Goal: Complete application form

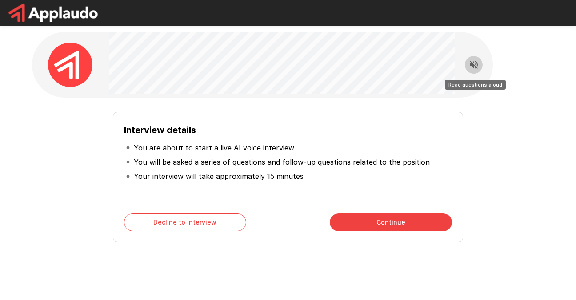
click at [476, 70] on icon "Read questions aloud" at bounding box center [473, 65] width 11 height 11
click at [476, 70] on icon "Stop reading questions aloud" at bounding box center [473, 65] width 11 height 11
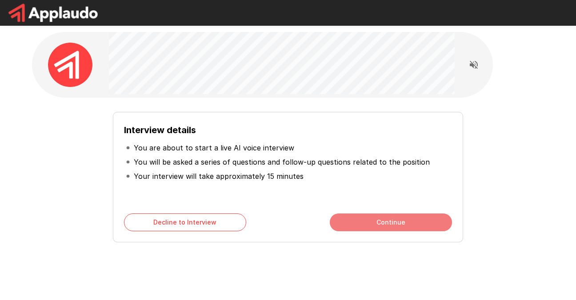
click at [386, 224] on button "Continue" at bounding box center [391, 223] width 122 height 18
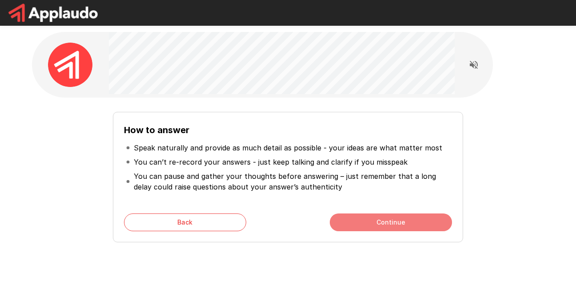
click at [386, 224] on button "Continue" at bounding box center [391, 223] width 122 height 18
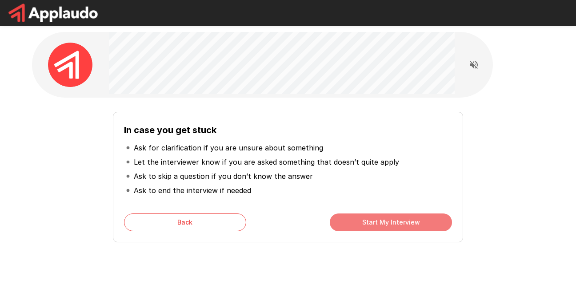
click at [386, 224] on button "Start My Interview" at bounding box center [391, 223] width 122 height 18
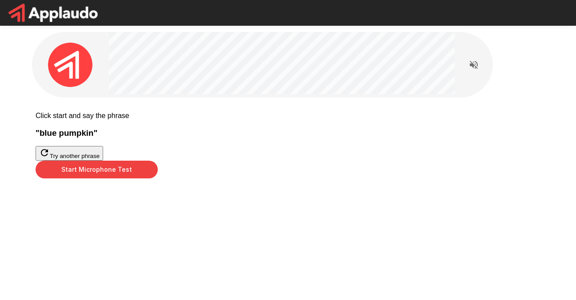
click at [158, 179] on button "Start Microphone Test" at bounding box center [97, 170] width 122 height 18
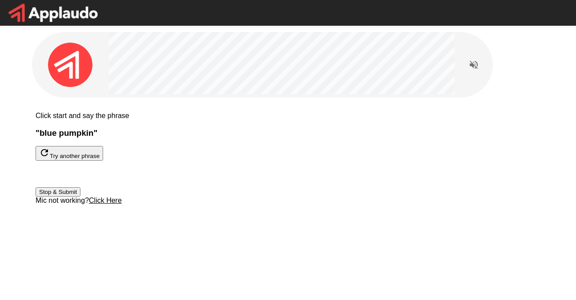
click at [80, 197] on button "Stop & Submit" at bounding box center [58, 192] width 45 height 9
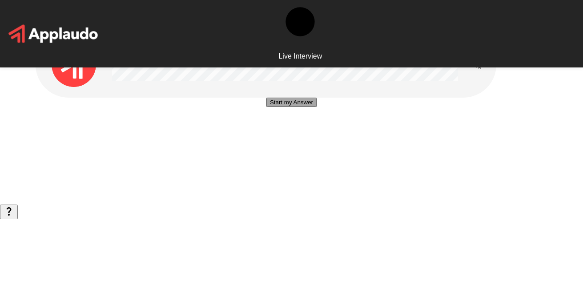
click at [288, 107] on button "Start my Answer" at bounding box center [291, 102] width 50 height 9
click at [288, 134] on button "Stop & Submit" at bounding box center [291, 128] width 45 height 9
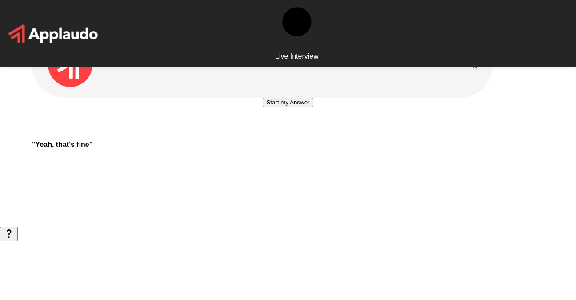
click at [288, 107] on button "Start my Answer" at bounding box center [288, 102] width 50 height 9
click at [288, 134] on button "Stop & Submit" at bounding box center [287, 128] width 45 height 9
click at [288, 107] on button "Start my Answer" at bounding box center [288, 102] width 50 height 9
click at [288, 134] on button "Stop & Submit" at bounding box center [287, 128] width 45 height 9
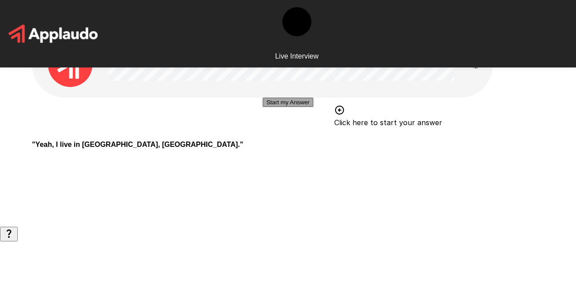
click at [288, 107] on button "Start my Answer" at bounding box center [288, 102] width 50 height 9
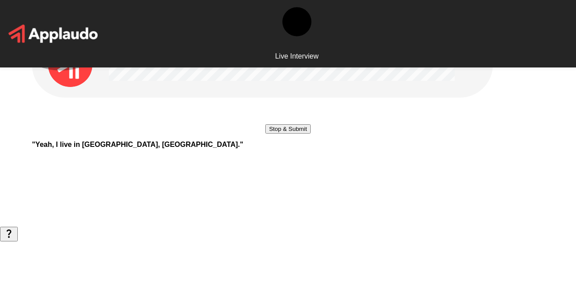
click at [288, 134] on button "Stop & Submit" at bounding box center [287, 128] width 45 height 9
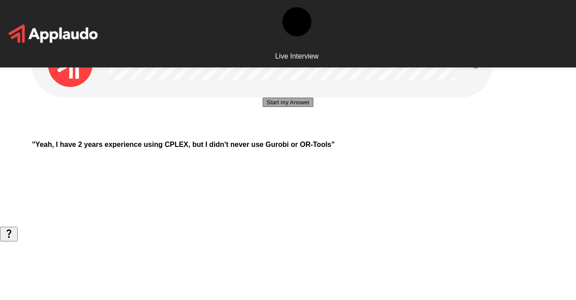
click at [288, 107] on button "Start my Answer" at bounding box center [288, 102] width 50 height 9
click at [288, 134] on button "Stop & Submit" at bounding box center [287, 128] width 45 height 9
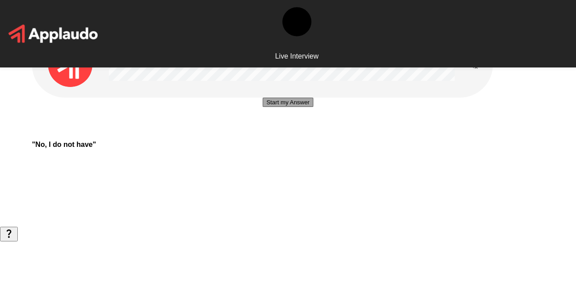
click at [288, 107] on button "Start my Answer" at bounding box center [288, 102] width 50 height 9
click at [288, 134] on button "Stop & Submit" at bounding box center [287, 128] width 45 height 9
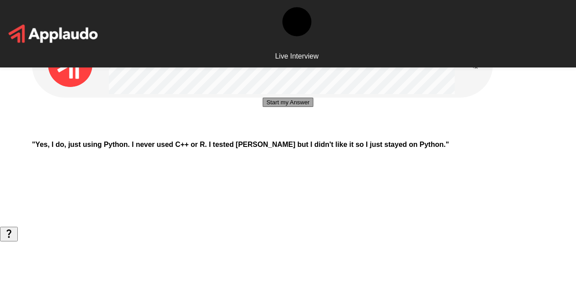
click at [288, 107] on button "Start my Answer" at bounding box center [288, 102] width 50 height 9
click at [288, 134] on button "Stop & Submit" at bounding box center [287, 128] width 45 height 9
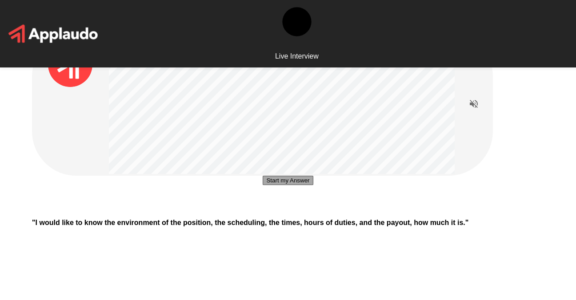
click at [297, 185] on button "Start my Answer" at bounding box center [288, 180] width 50 height 9
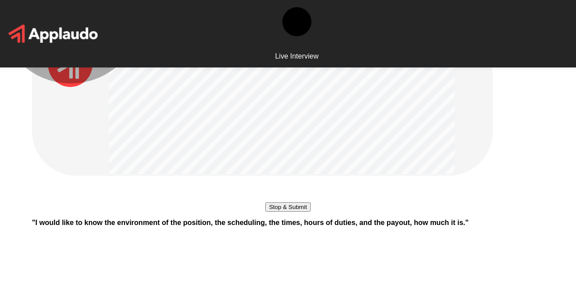
click at [297, 212] on button "Stop & Submit" at bounding box center [287, 207] width 45 height 9
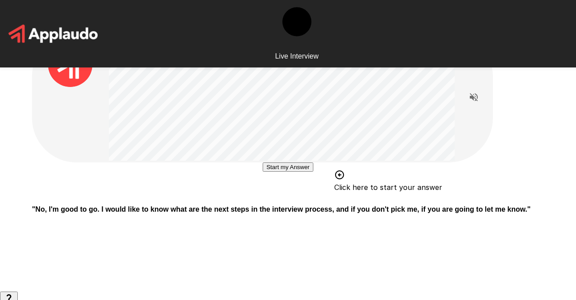
click at [271, 172] on button "Start my Answer" at bounding box center [288, 167] width 50 height 9
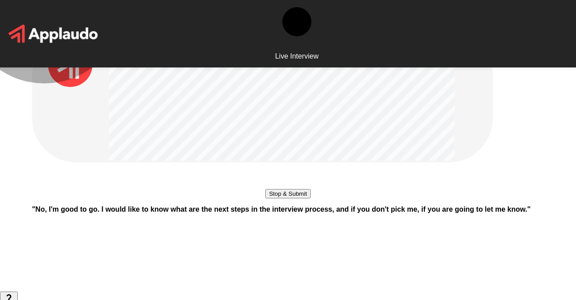
click at [271, 199] on button "Stop & Submit" at bounding box center [287, 193] width 45 height 9
